Goal: Check status: Check status

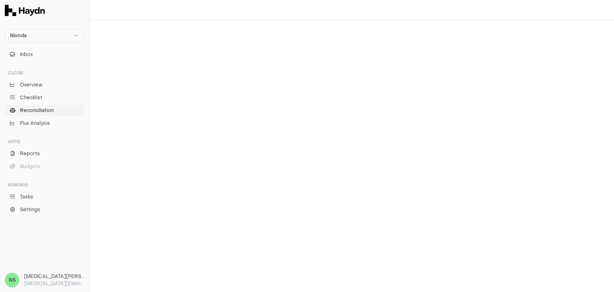
click at [42, 110] on span "Reconciliation" at bounding box center [37, 110] width 34 height 7
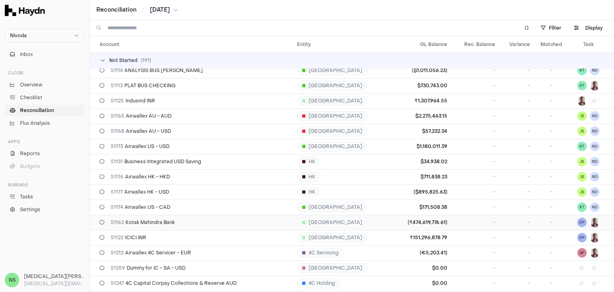
scroll to position [1039, 0]
click at [165, 240] on td "51122 ICICI INR" at bounding box center [192, 236] width 204 height 15
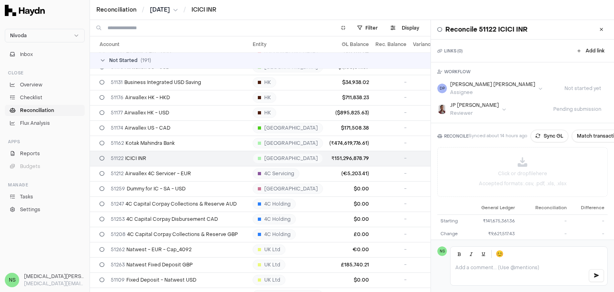
scroll to position [1119, 0]
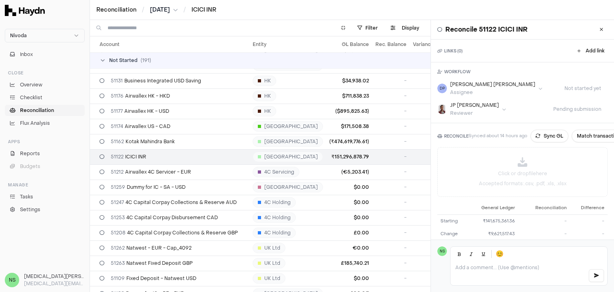
click at [162, 10] on span "[DATE]" at bounding box center [160, 10] width 20 height 8
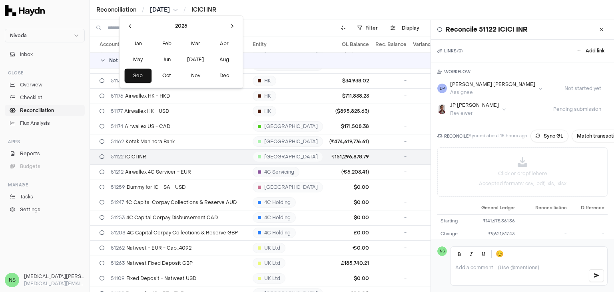
click at [175, 28] on span "2025" at bounding box center [181, 25] width 12 height 7
click at [129, 29] on button at bounding box center [129, 25] width 11 height 11
click at [227, 28] on button at bounding box center [232, 25] width 11 height 11
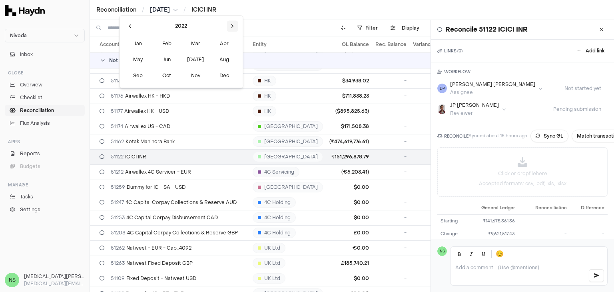
click at [227, 28] on button at bounding box center [232, 25] width 11 height 11
click at [153, 76] on button "Oct" at bounding box center [166, 75] width 27 height 14
